Goal: Information Seeking & Learning: Learn about a topic

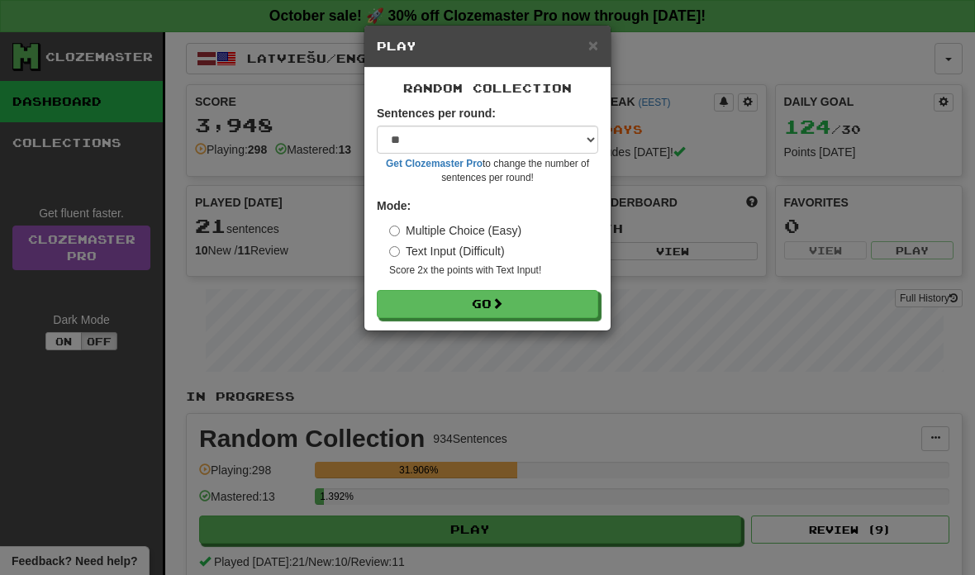
select select "**"
click at [482, 302] on button "Go" at bounding box center [487, 304] width 221 height 28
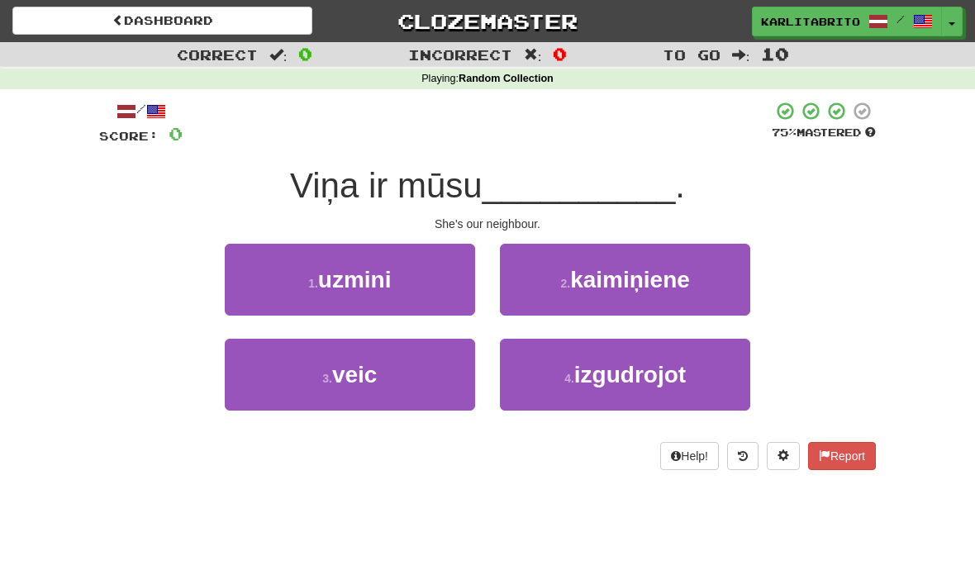
click at [663, 278] on span "kaimiņiene" at bounding box center [630, 280] width 120 height 26
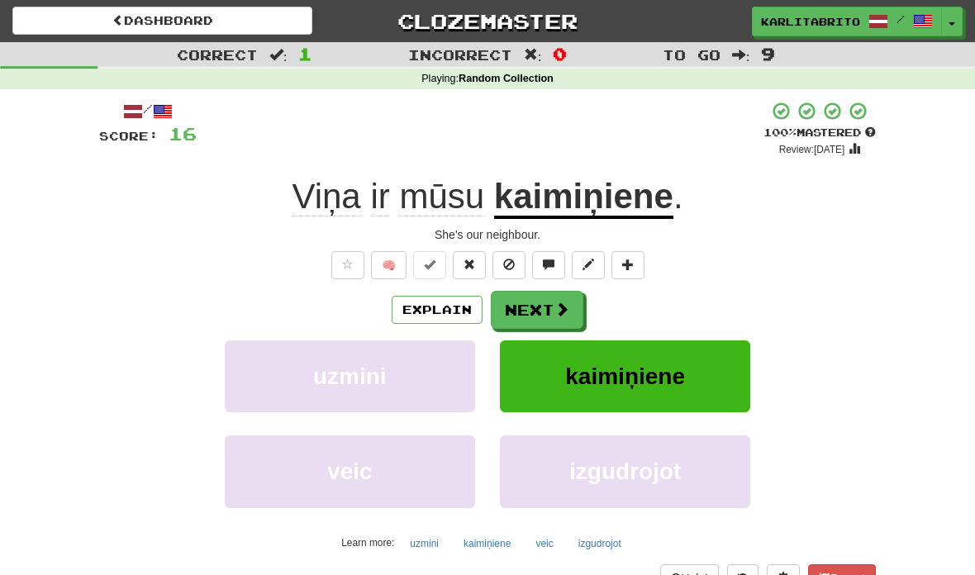
click at [430, 304] on button "Explain" at bounding box center [437, 310] width 91 height 28
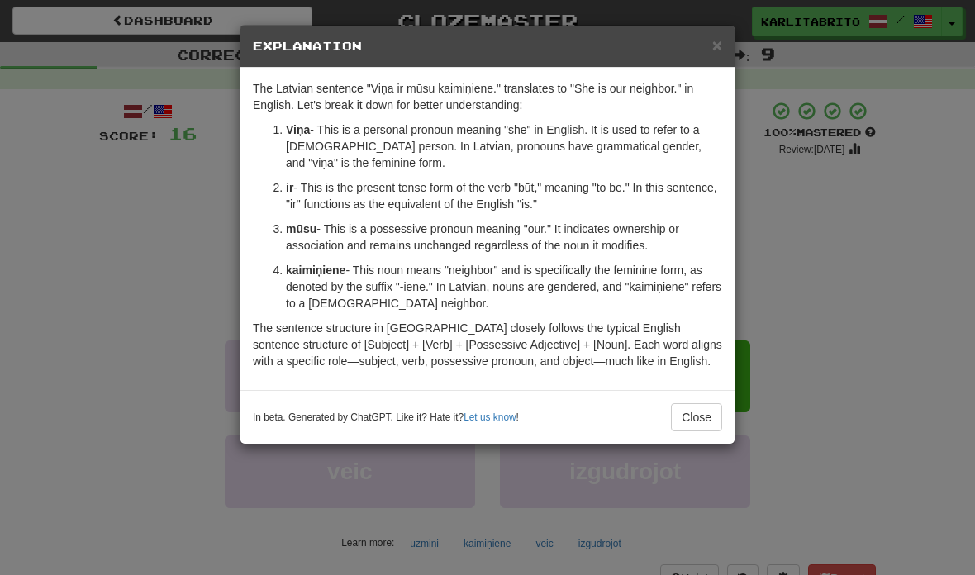
click at [705, 429] on button "Close" at bounding box center [696, 417] width 51 height 28
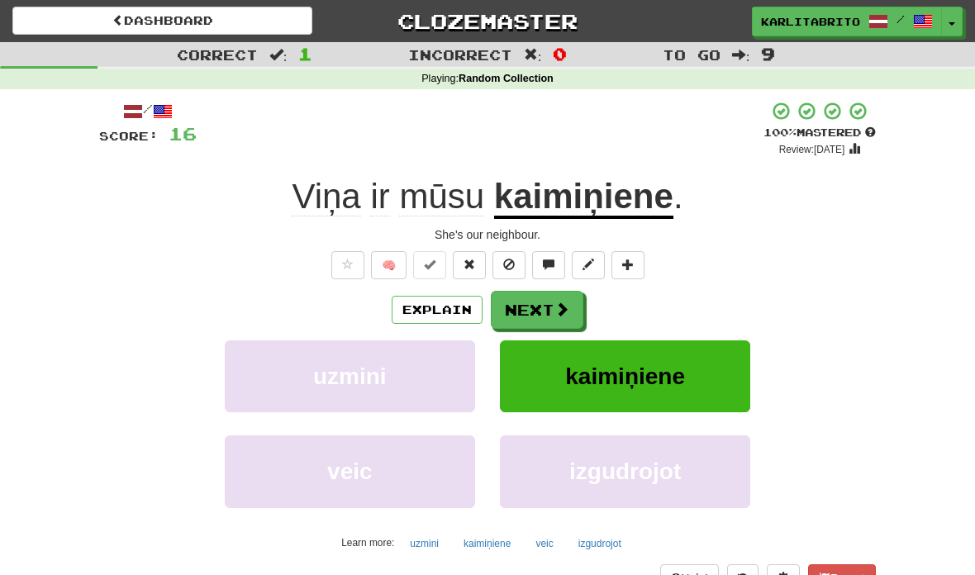
click at [552, 311] on button "Next" at bounding box center [537, 310] width 93 height 38
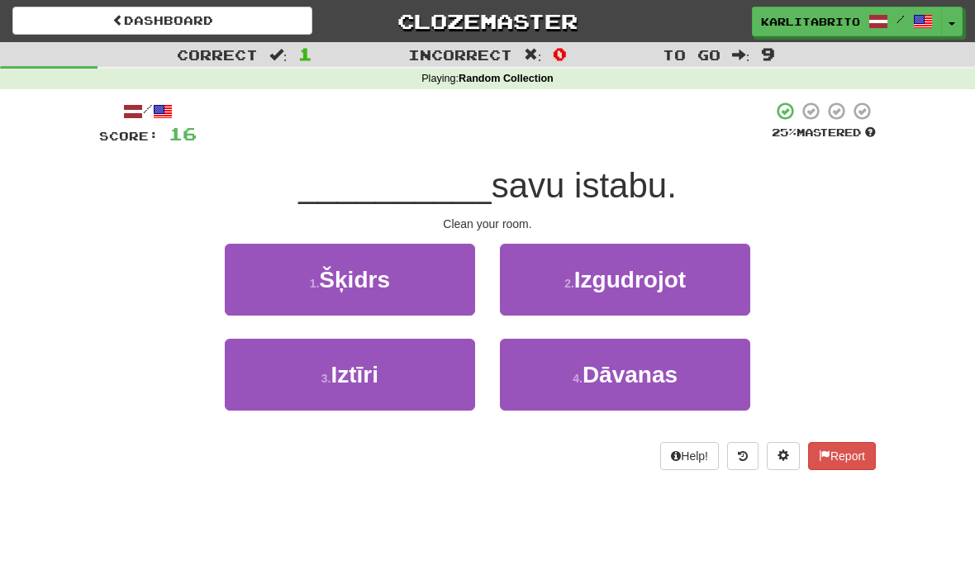
click at [361, 371] on span "Iztīri" at bounding box center [354, 375] width 48 height 26
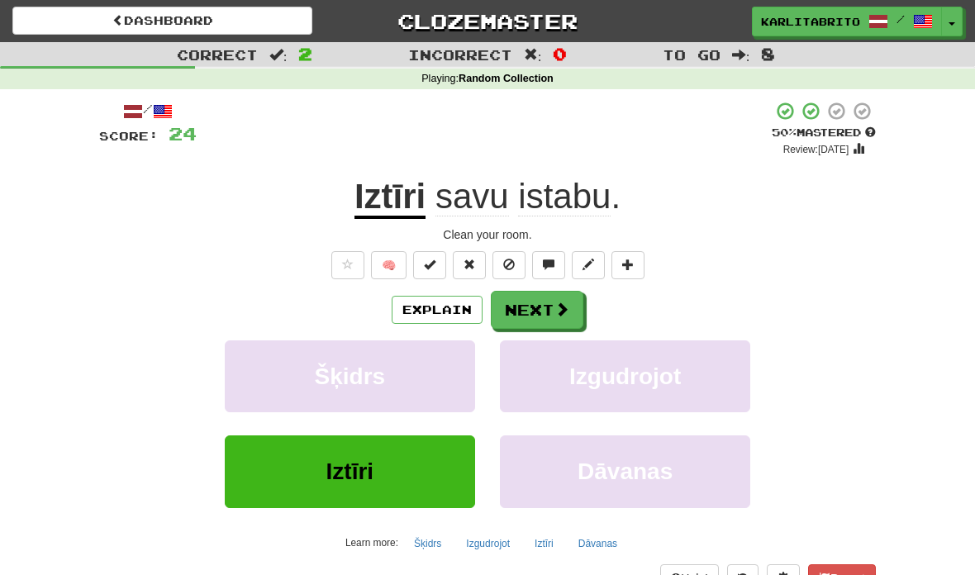
click at [545, 304] on button "Next" at bounding box center [537, 310] width 93 height 38
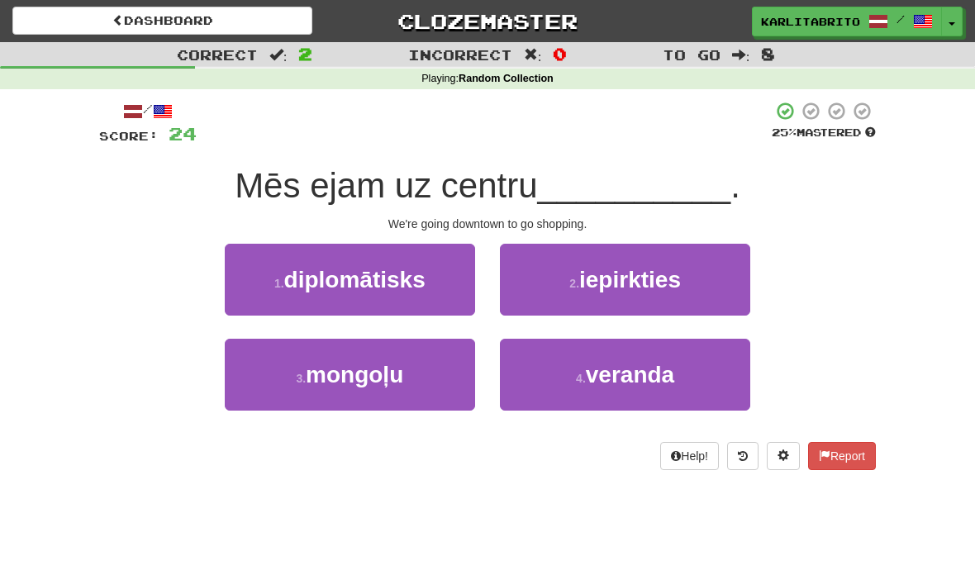
click at [675, 278] on span "iepirkties" at bounding box center [630, 280] width 102 height 26
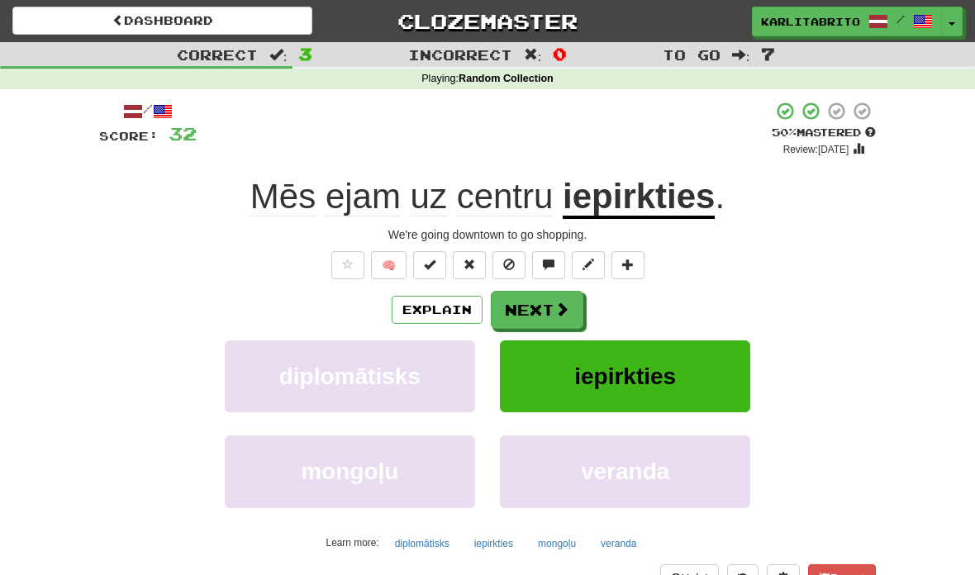
click at [555, 316] on button "Next" at bounding box center [537, 310] width 93 height 38
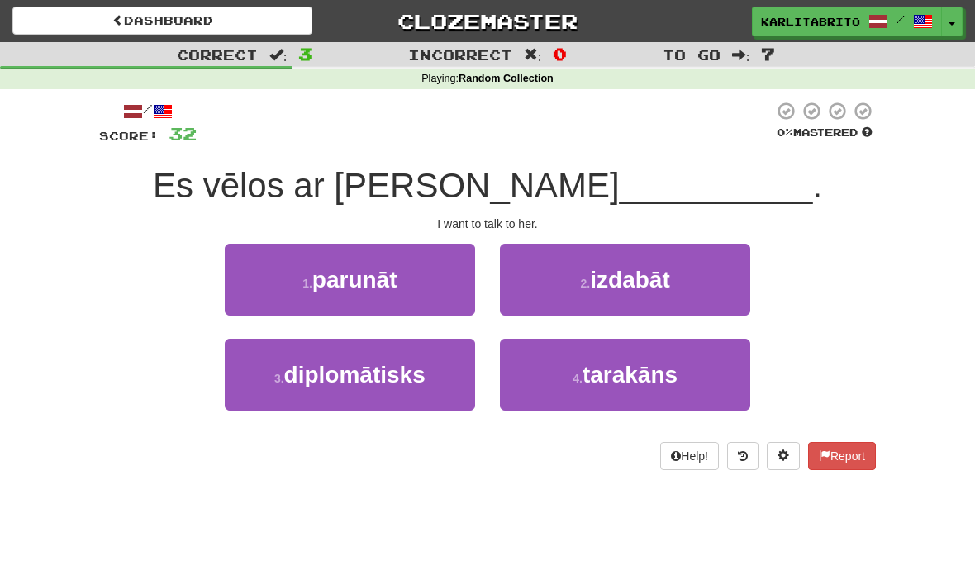
click at [359, 275] on span "parunāt" at bounding box center [354, 280] width 85 height 26
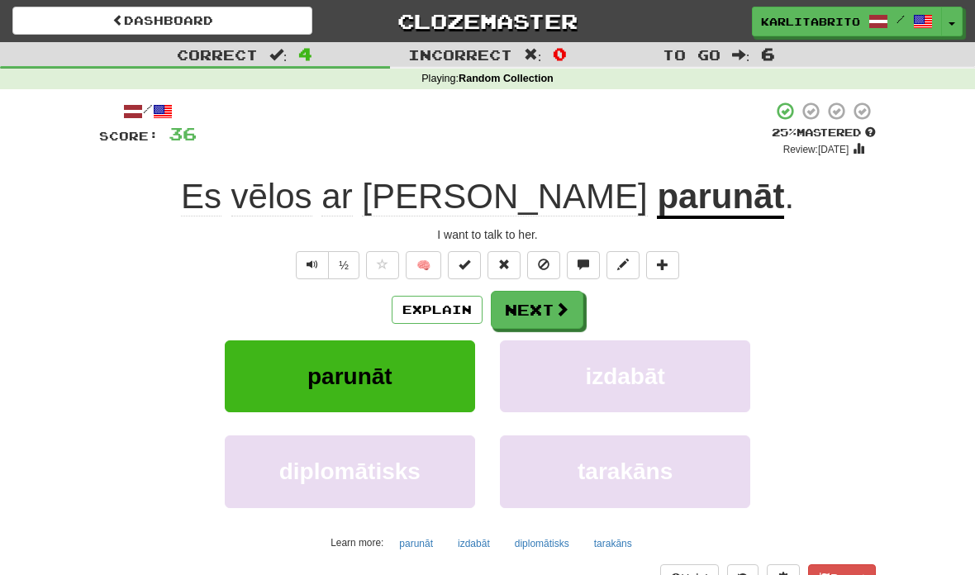
click at [558, 315] on span at bounding box center [561, 309] width 15 height 15
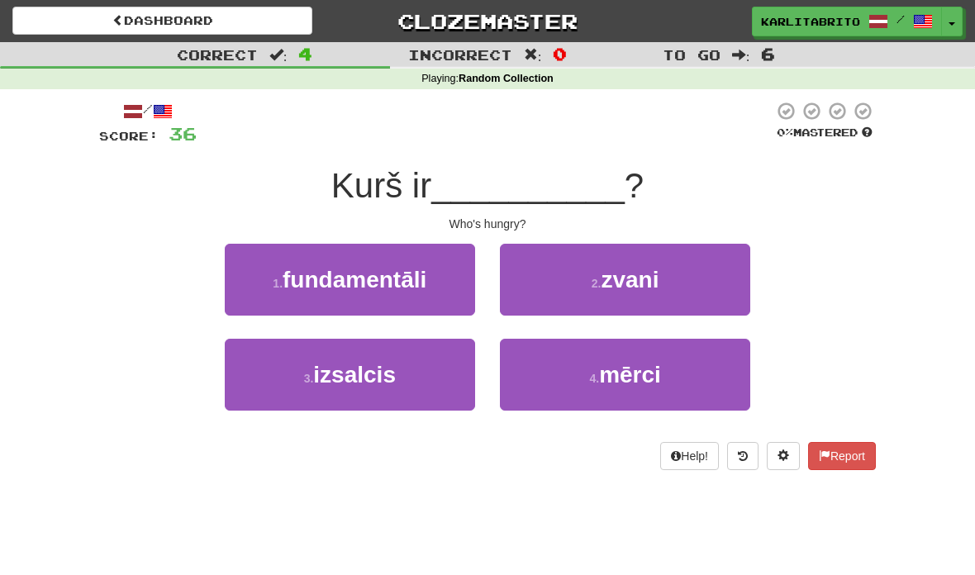
click at [380, 366] on span "izsalcis" at bounding box center [354, 375] width 83 height 26
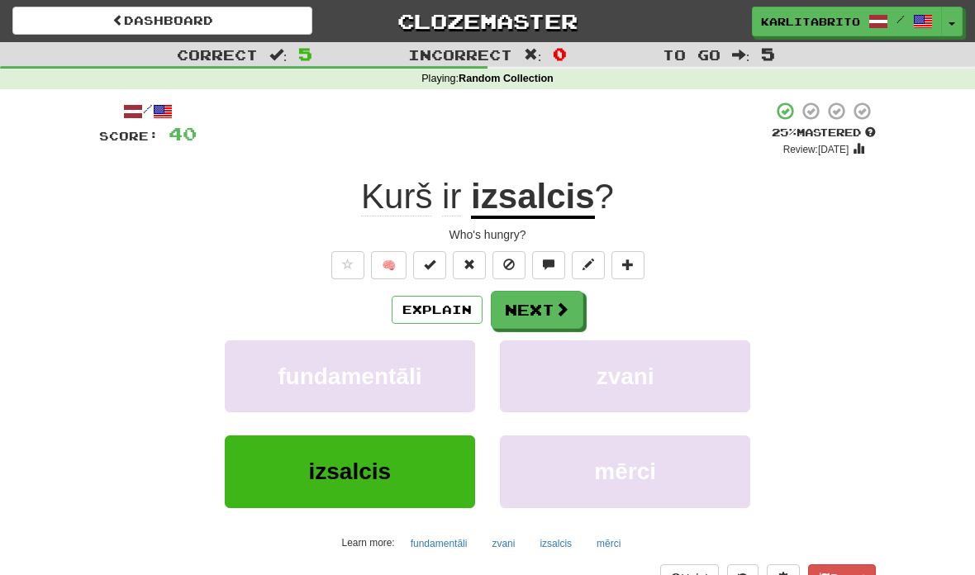
click at [560, 308] on span at bounding box center [561, 309] width 15 height 15
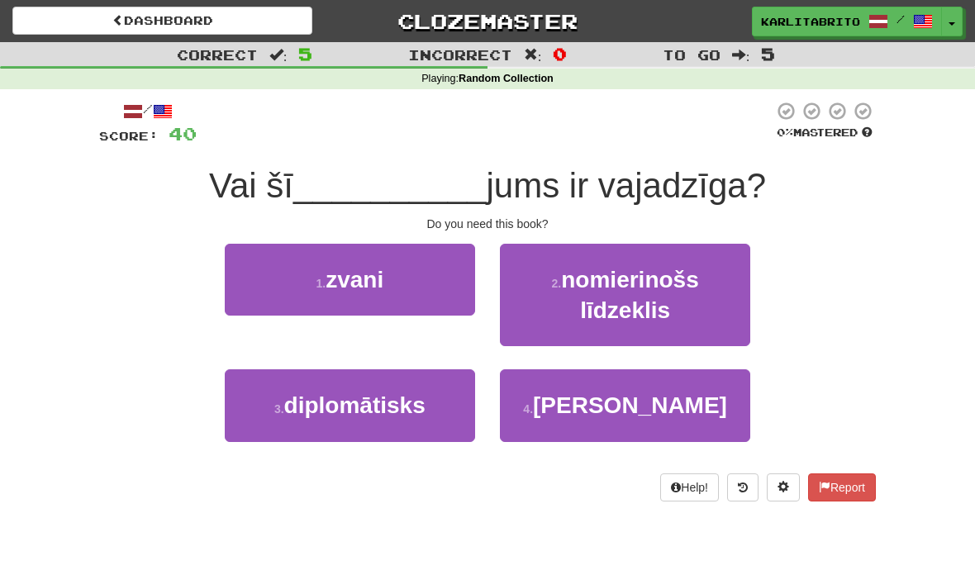
click at [650, 401] on span "[PERSON_NAME]" at bounding box center [630, 405] width 194 height 26
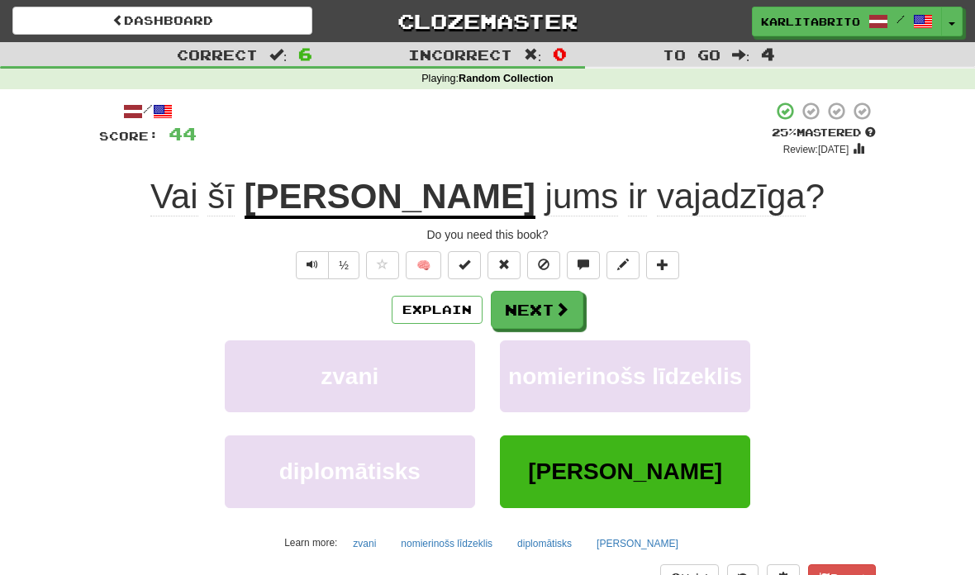
click at [544, 312] on button "Next" at bounding box center [537, 310] width 93 height 38
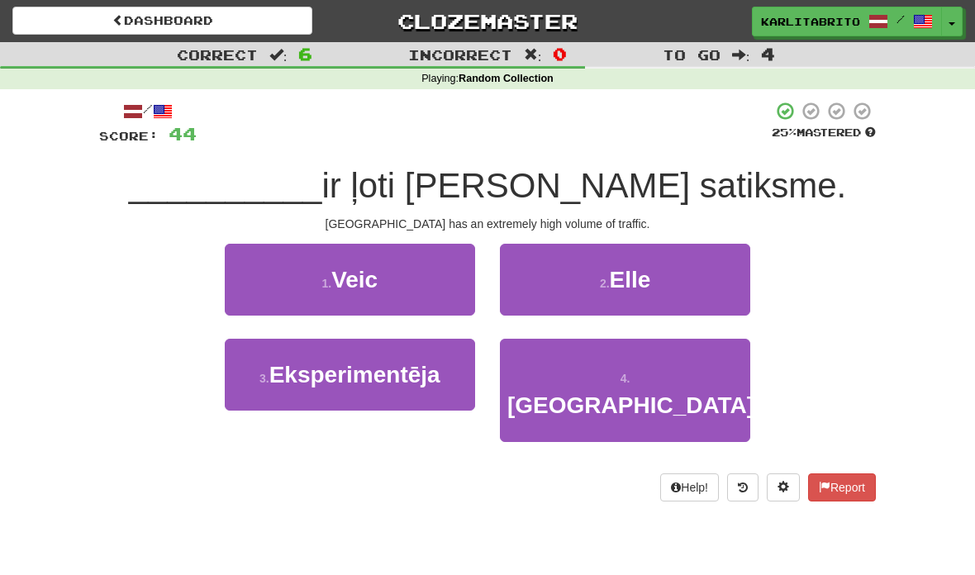
click at [666, 382] on button "4 . [GEOGRAPHIC_DATA]" at bounding box center [625, 390] width 250 height 103
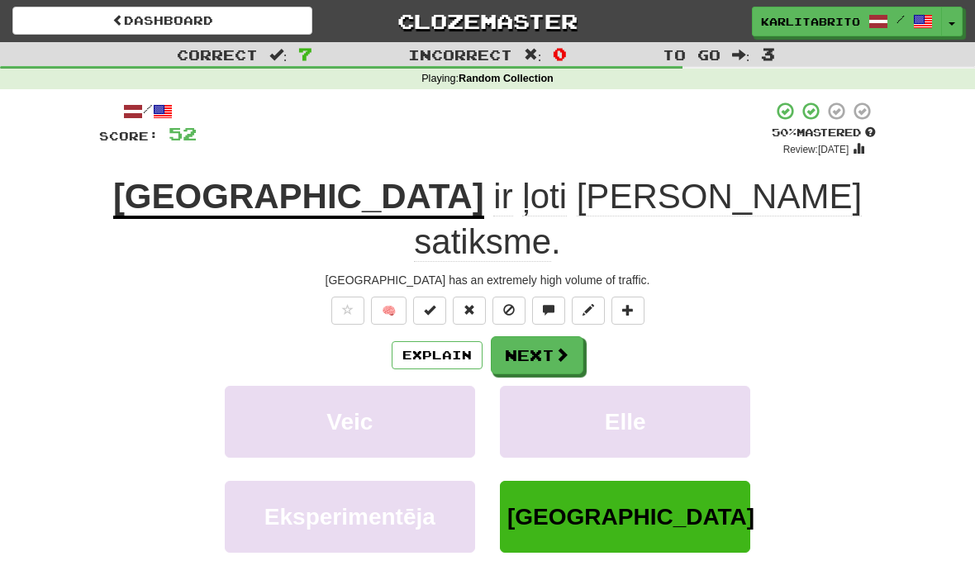
click at [548, 336] on button "Next" at bounding box center [537, 355] width 93 height 38
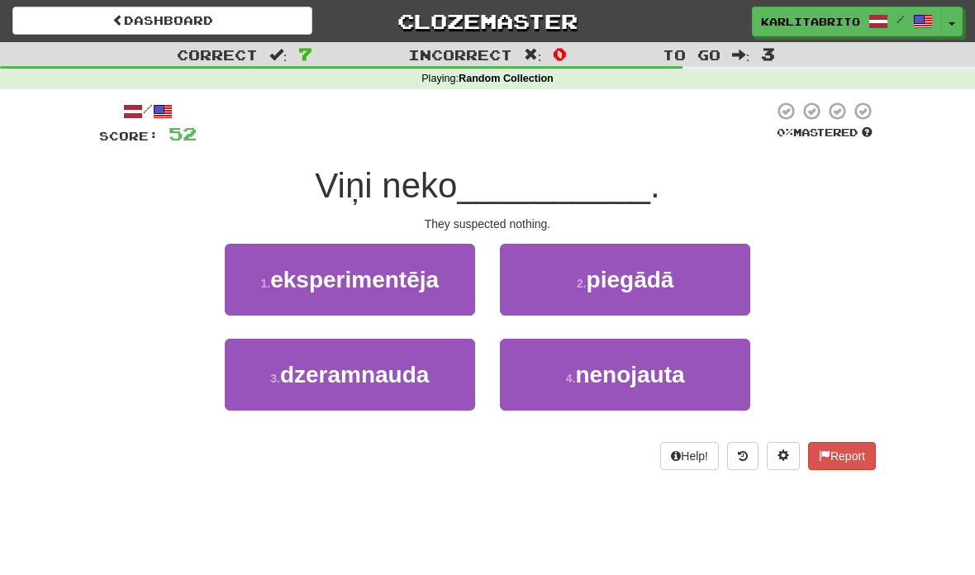
click at [389, 267] on span "eksperimentēja" at bounding box center [354, 280] width 169 height 26
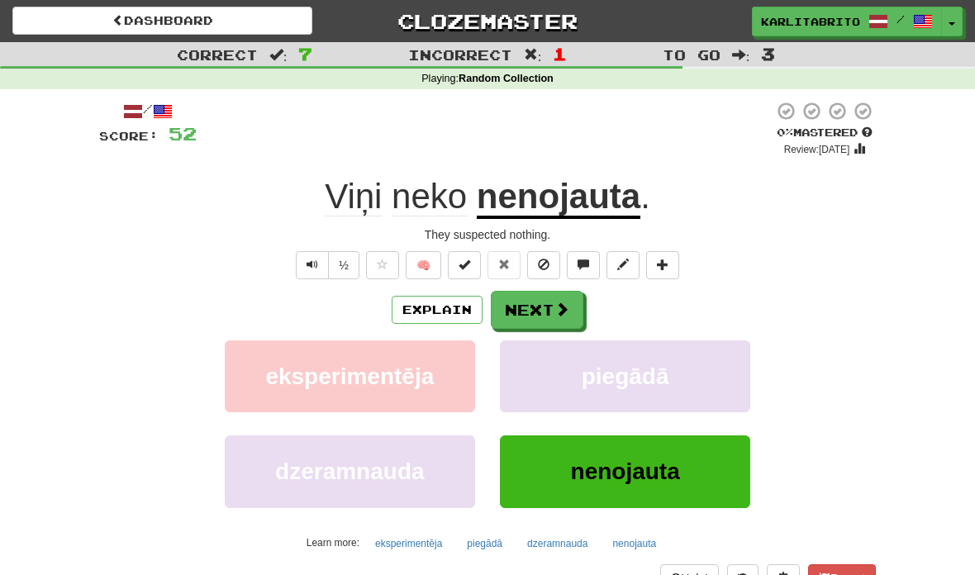
click at [430, 304] on button "Explain" at bounding box center [437, 310] width 91 height 28
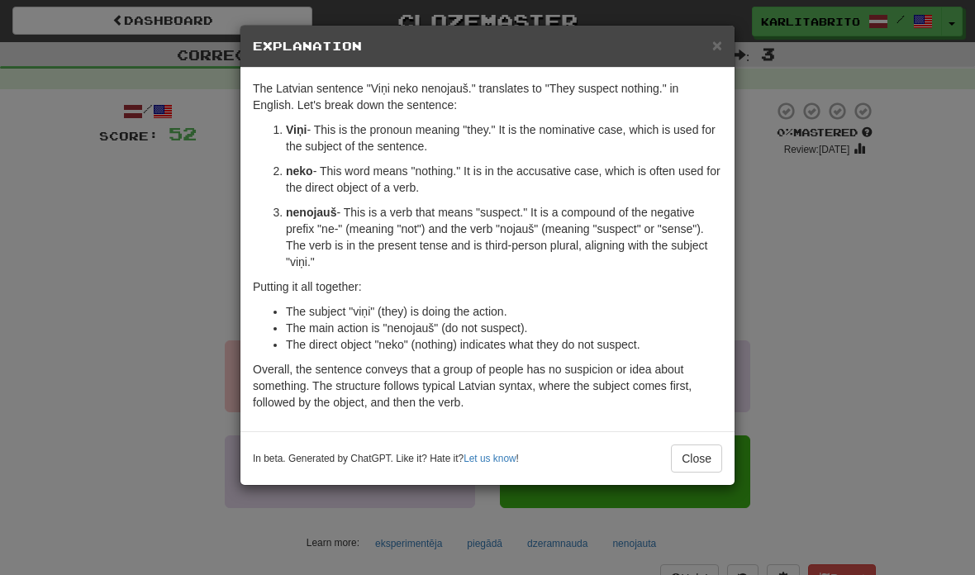
click at [709, 445] on button "Close" at bounding box center [696, 458] width 51 height 28
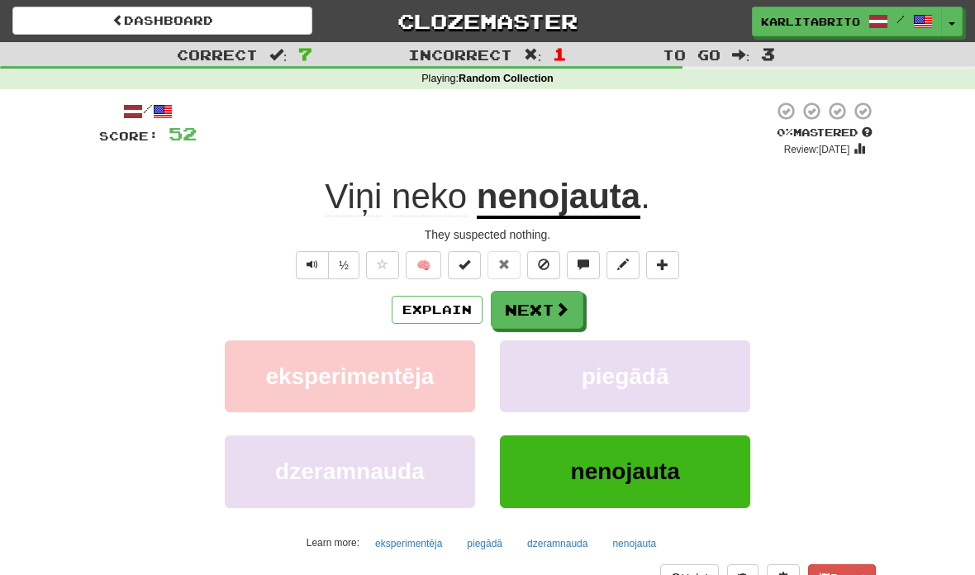
click at [296, 258] on button "Text-to-speech controls" at bounding box center [312, 265] width 33 height 28
click at [304, 260] on button "Text-to-speech controls" at bounding box center [312, 265] width 33 height 28
click at [537, 308] on button "Next" at bounding box center [537, 310] width 93 height 38
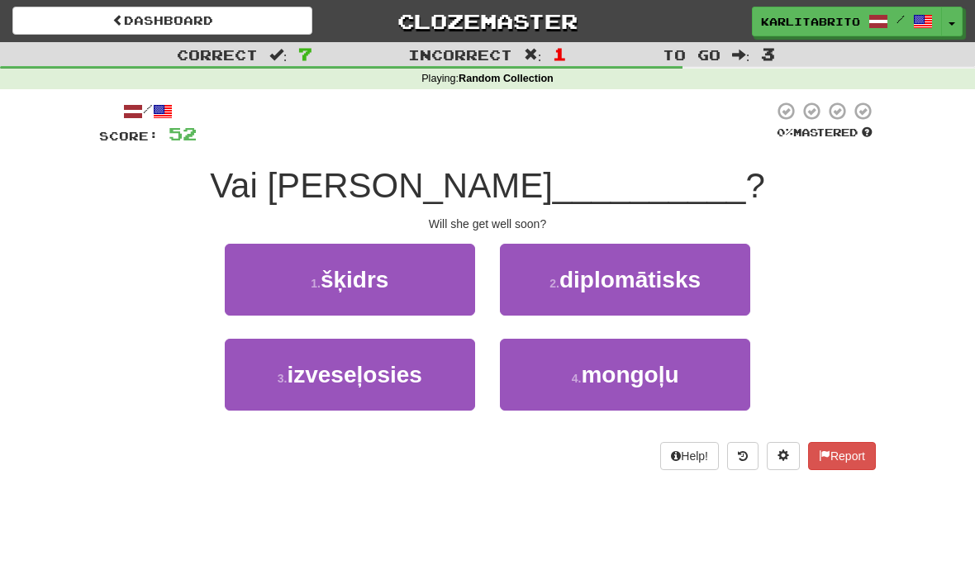
click at [325, 371] on span "izveseļosies" at bounding box center [354, 375] width 135 height 26
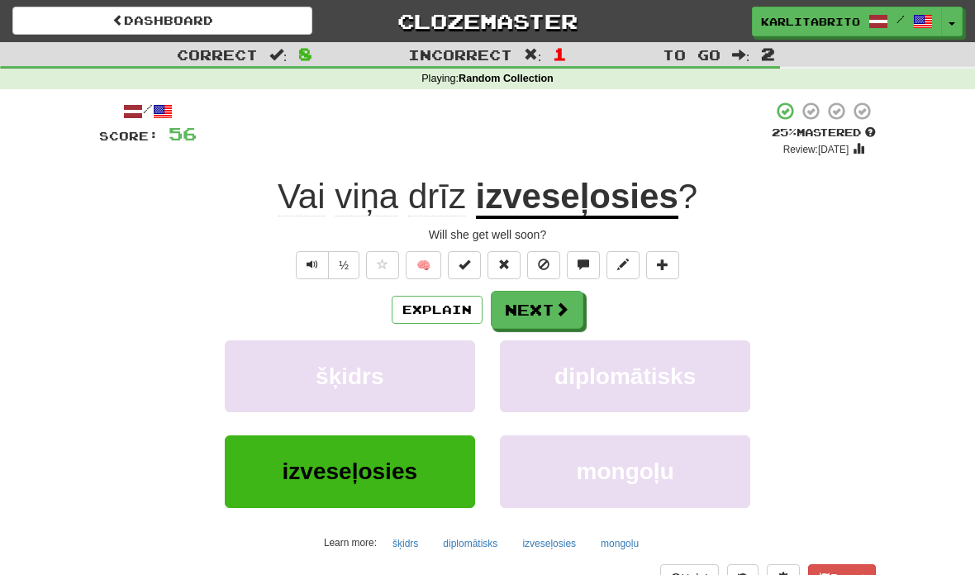
click at [561, 305] on span at bounding box center [561, 309] width 15 height 15
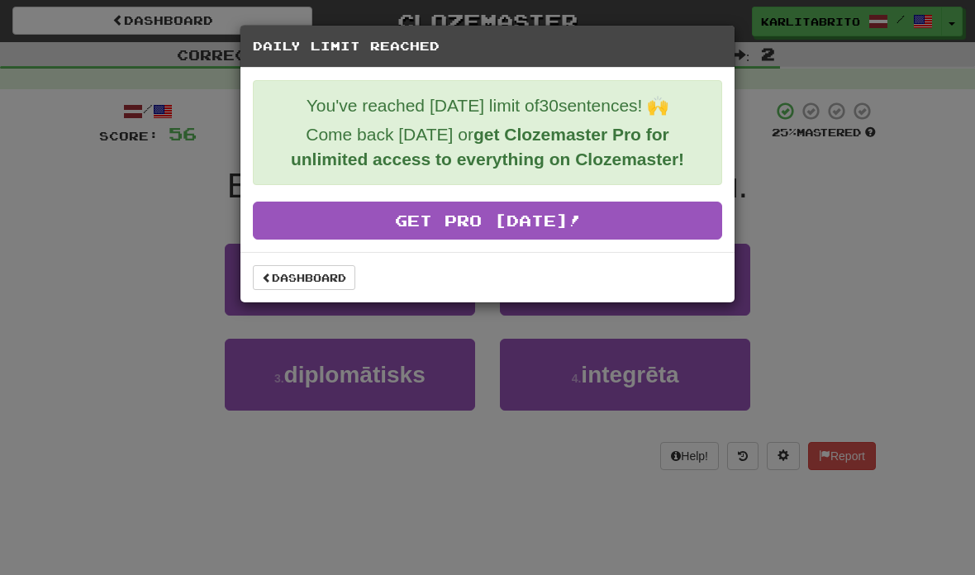
click at [323, 283] on link "Dashboard" at bounding box center [304, 277] width 102 height 25
